Goal: Task Accomplishment & Management: Manage account settings

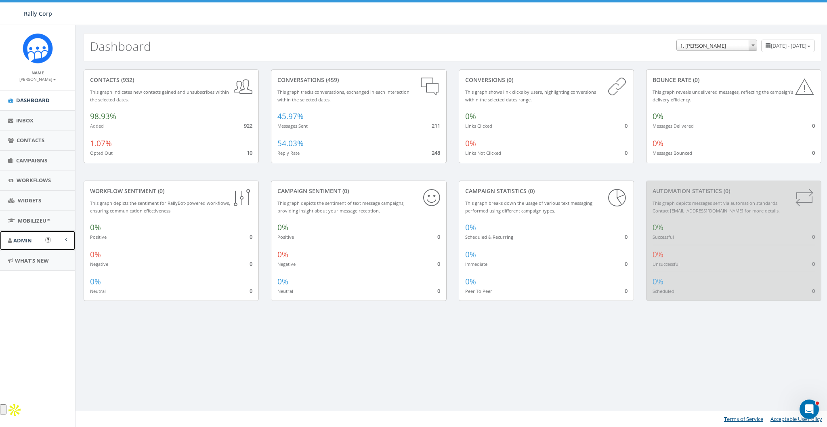
click at [23, 237] on span "Admin" at bounding box center [22, 240] width 19 height 7
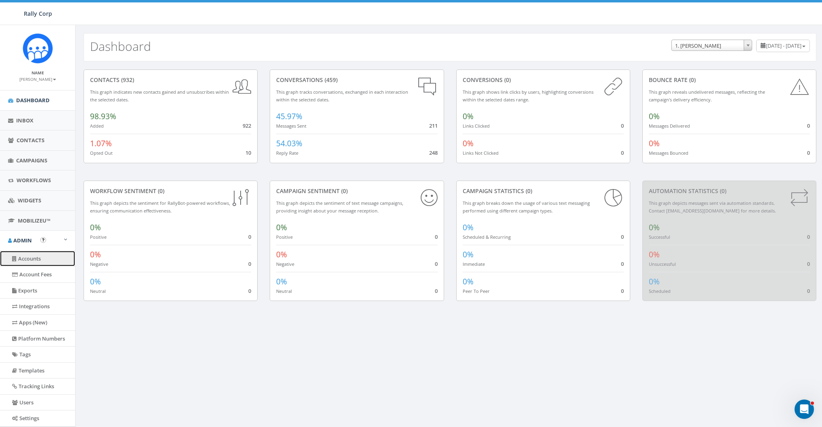
click at [29, 256] on link "Accounts" at bounding box center [37, 259] width 75 height 16
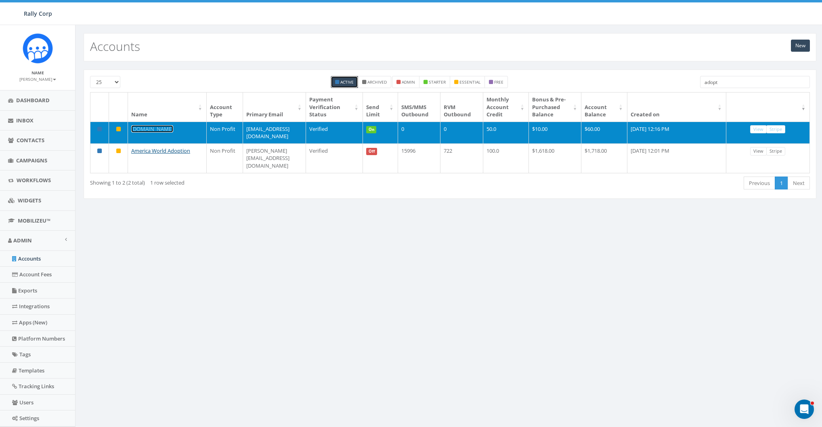
click at [168, 128] on link "[DOMAIN_NAME]" at bounding box center [152, 128] width 42 height 7
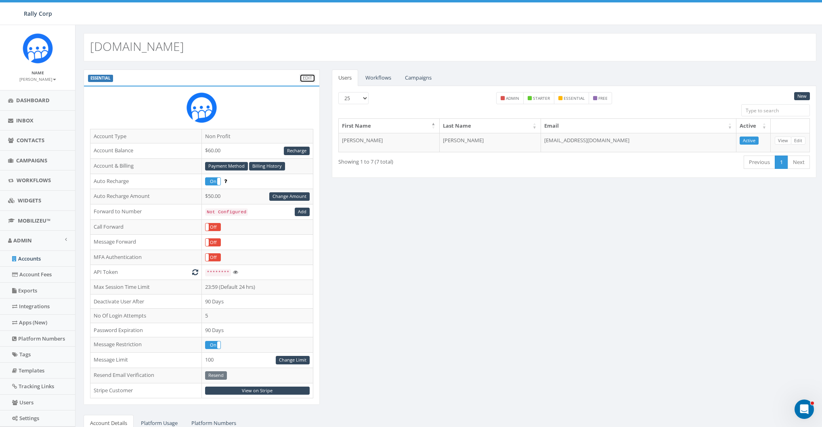
click at [307, 77] on link "Edit" at bounding box center [308, 78] width 16 height 8
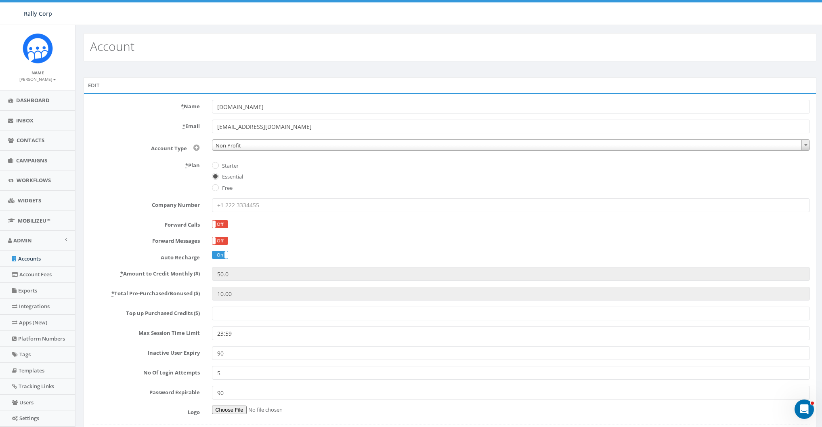
click at [138, 128] on label "* Email" at bounding box center [145, 125] width 122 height 11
click at [212, 128] on input "[EMAIL_ADDRESS][DOMAIN_NAME]" at bounding box center [511, 127] width 598 height 14
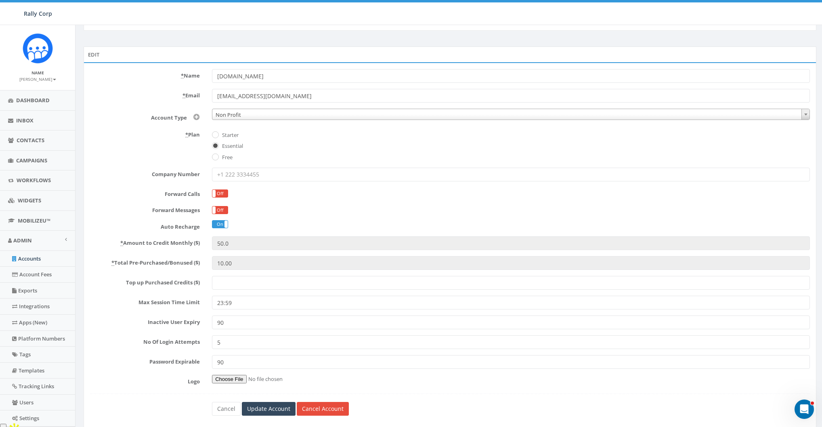
scroll to position [49, 0]
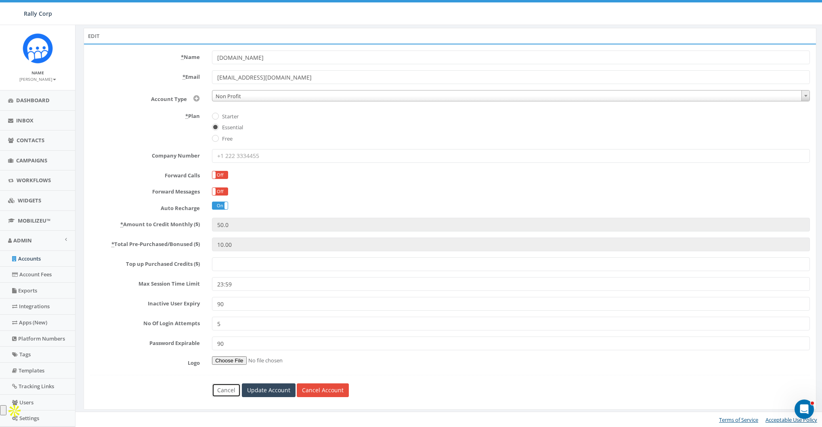
click at [225, 387] on link "Cancel" at bounding box center [226, 390] width 29 height 14
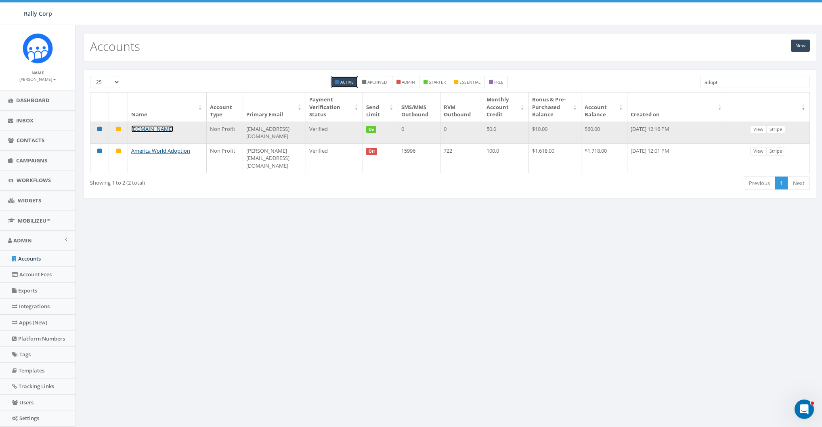
click at [155, 126] on link "[DOMAIN_NAME]" at bounding box center [152, 128] width 42 height 7
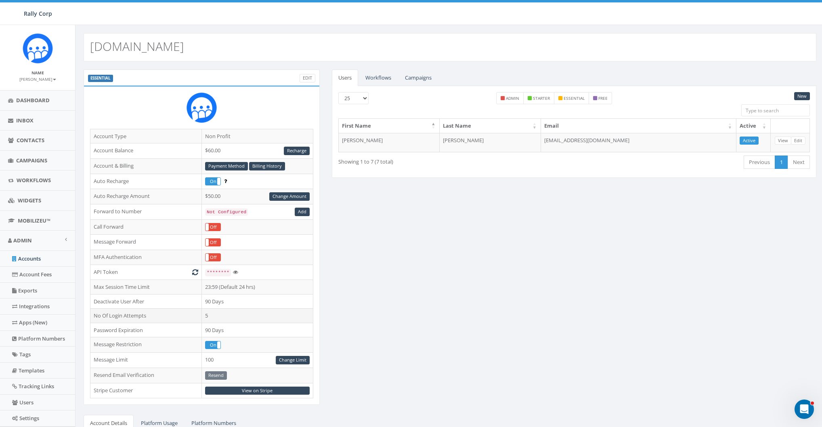
scroll to position [142, 0]
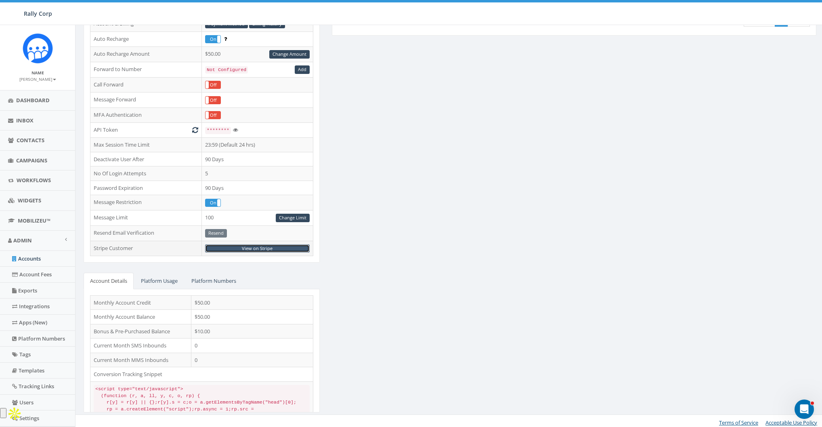
click at [242, 245] on link "View on Stripe" at bounding box center [257, 248] width 105 height 8
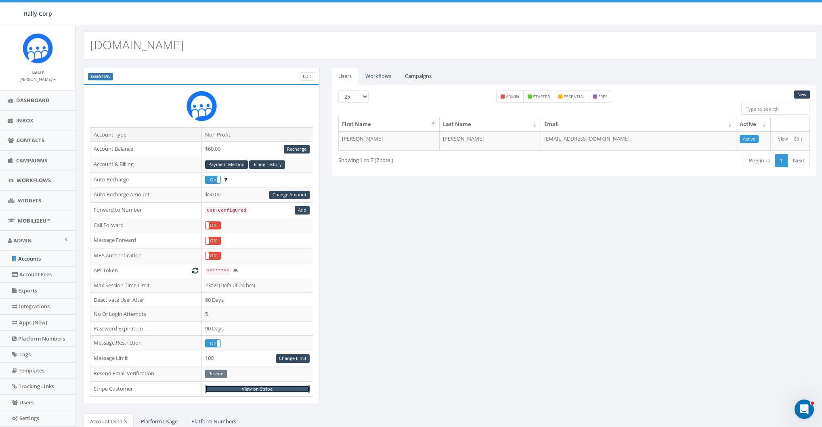
scroll to position [0, 0]
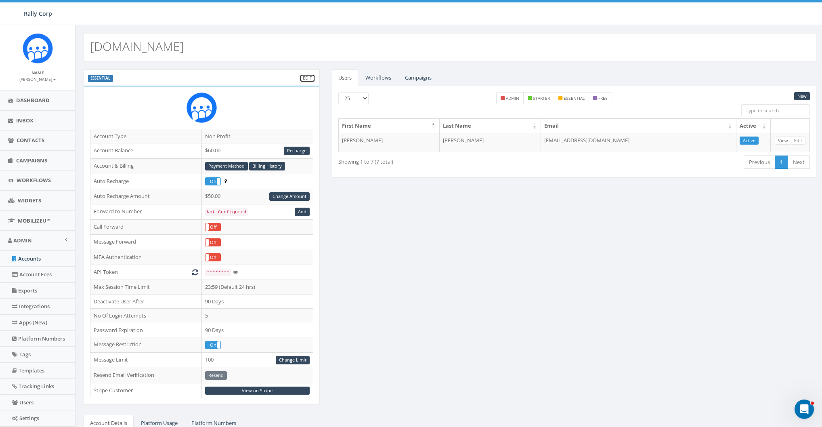
click at [305, 79] on link "Edit" at bounding box center [308, 78] width 16 height 8
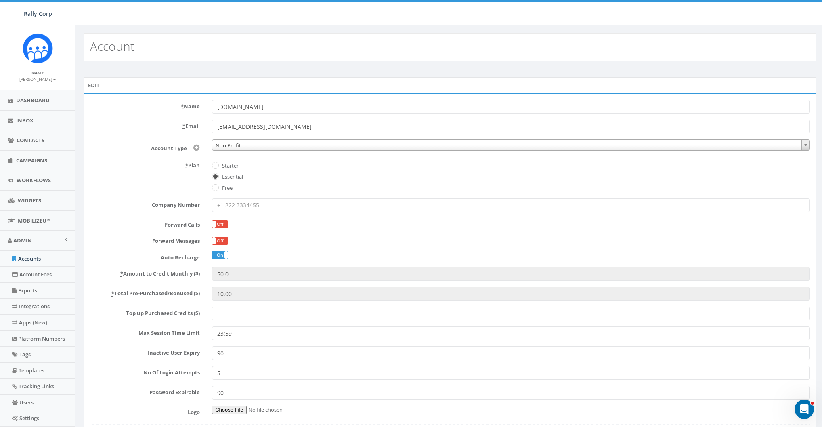
click at [229, 164] on label "Starter" at bounding box center [229, 166] width 19 height 8
click at [217, 164] on input "Starter" at bounding box center [214, 165] width 5 height 5
radio input "true"
click at [170, 164] on label "* Plan" at bounding box center [145, 164] width 122 height 11
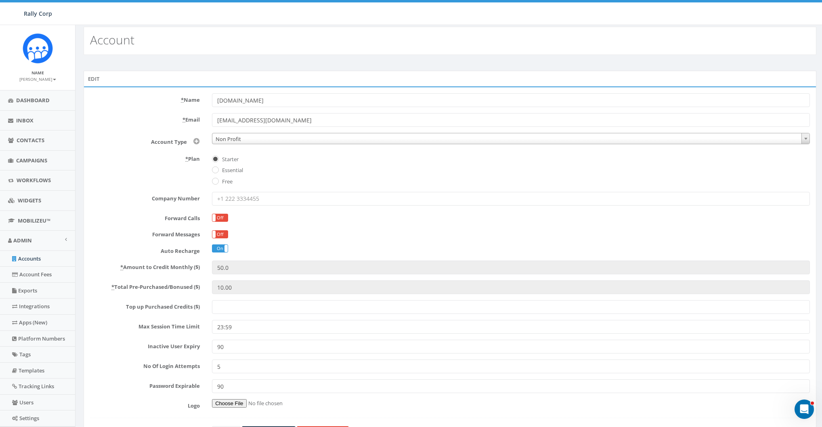
scroll to position [49, 0]
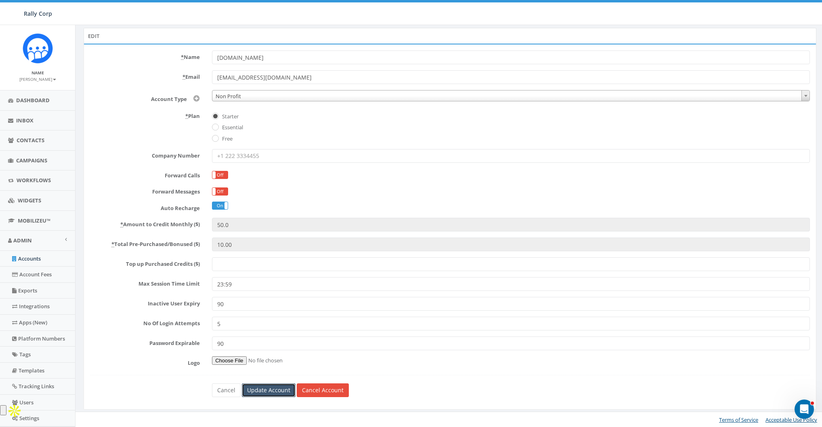
click at [275, 389] on input "Update Account" at bounding box center [269, 390] width 54 height 14
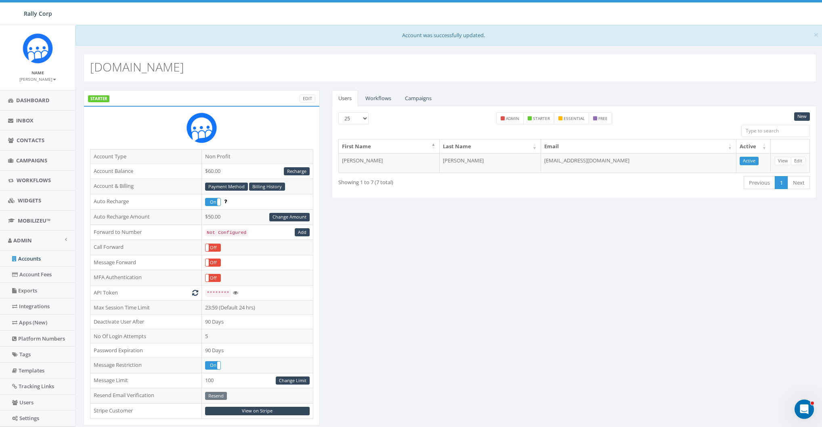
click at [433, 245] on div "STARTER Edit Account Type Non Profit Account Balance $60.00 Recharge Account & …" at bounding box center [450, 337] width 745 height 495
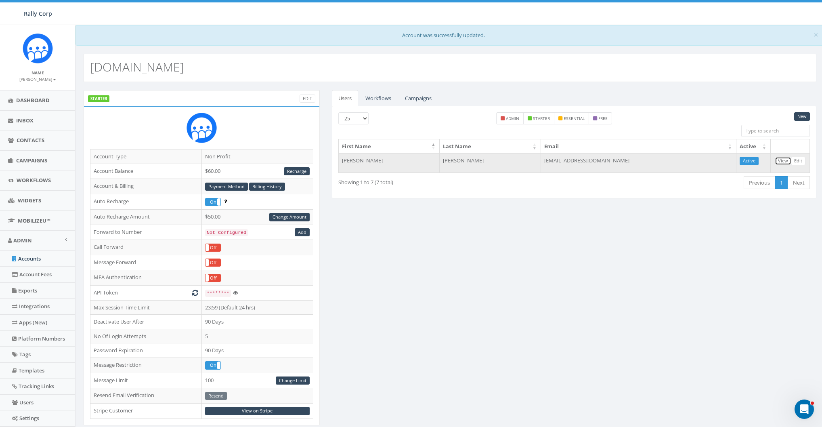
click at [784, 158] on link "View" at bounding box center [783, 161] width 17 height 8
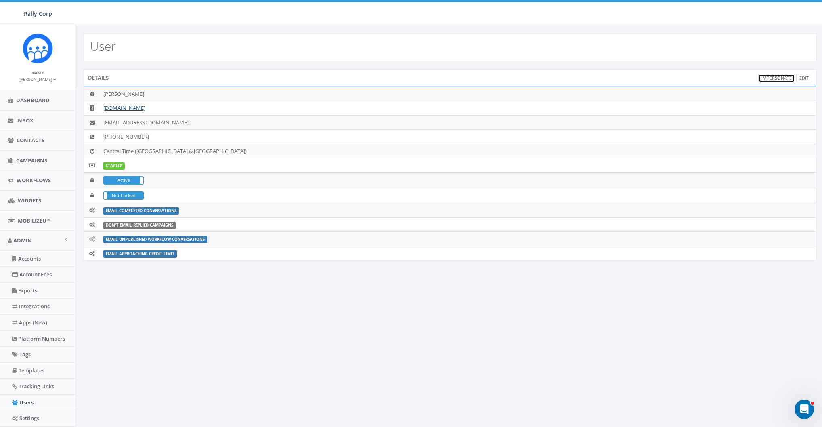
click at [779, 74] on link "Impersonate" at bounding box center [777, 78] width 37 height 8
